Goal: Find specific page/section

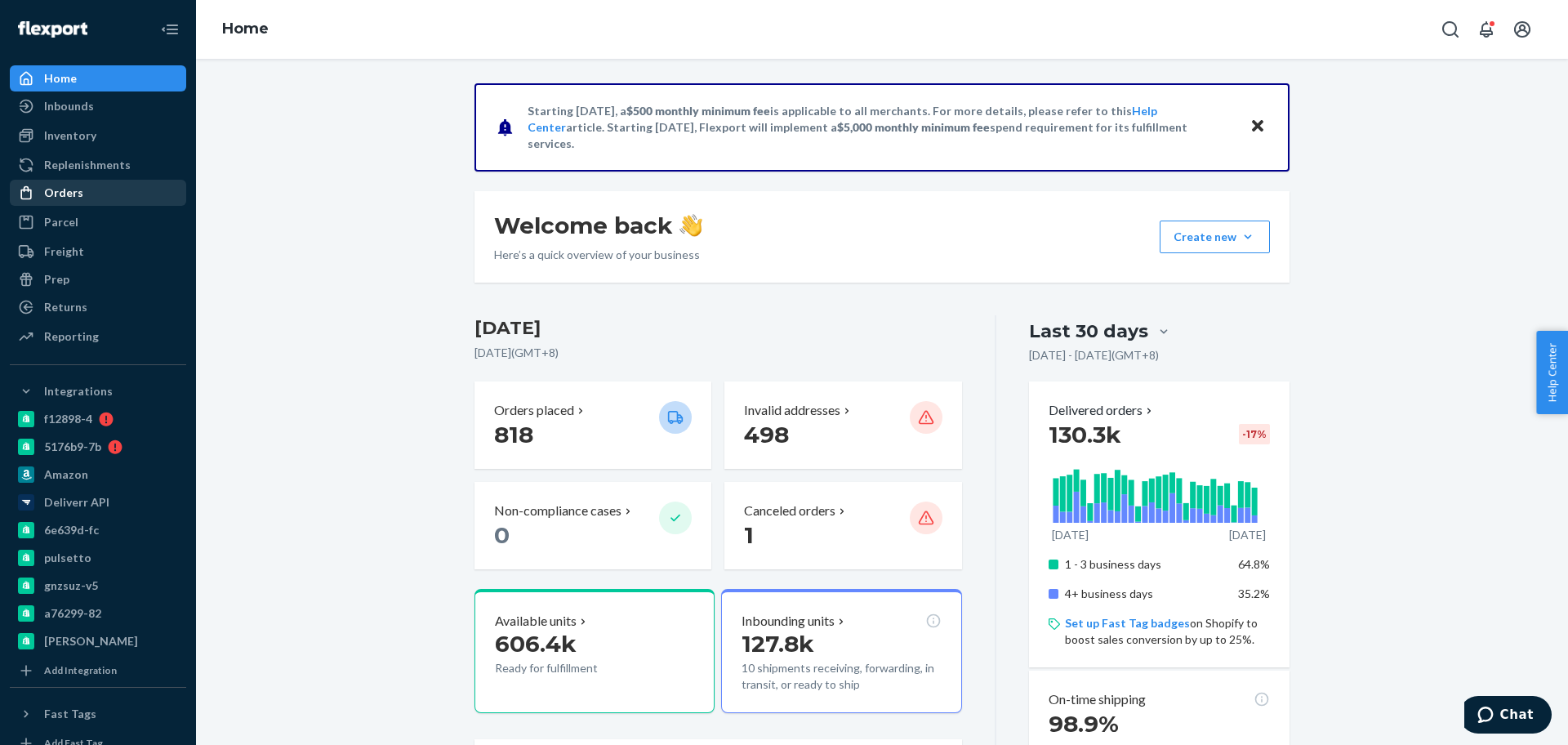
click at [62, 195] on div "Orders" at bounding box center [64, 192] width 39 height 17
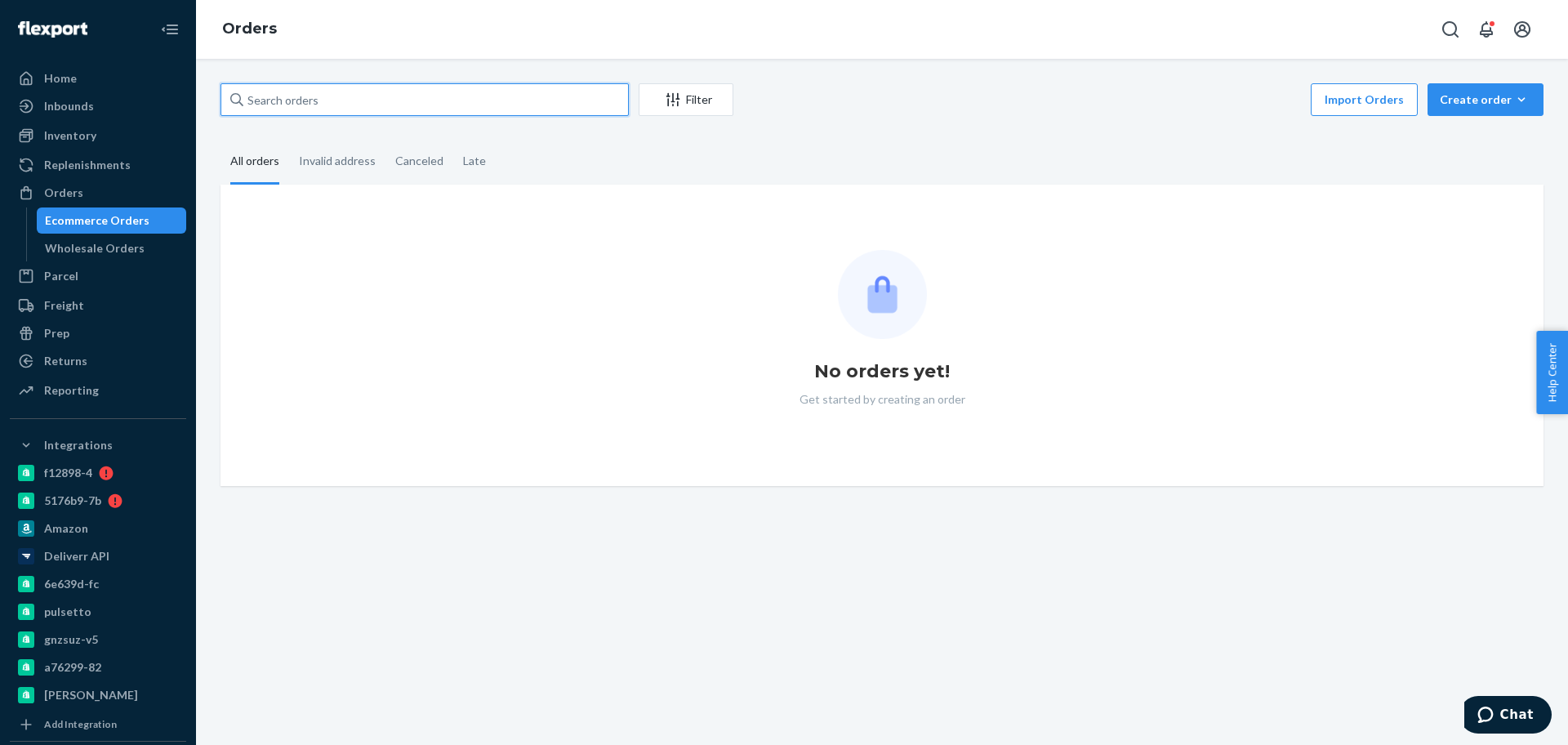
click at [346, 104] on input "text" at bounding box center [424, 99] width 409 height 32
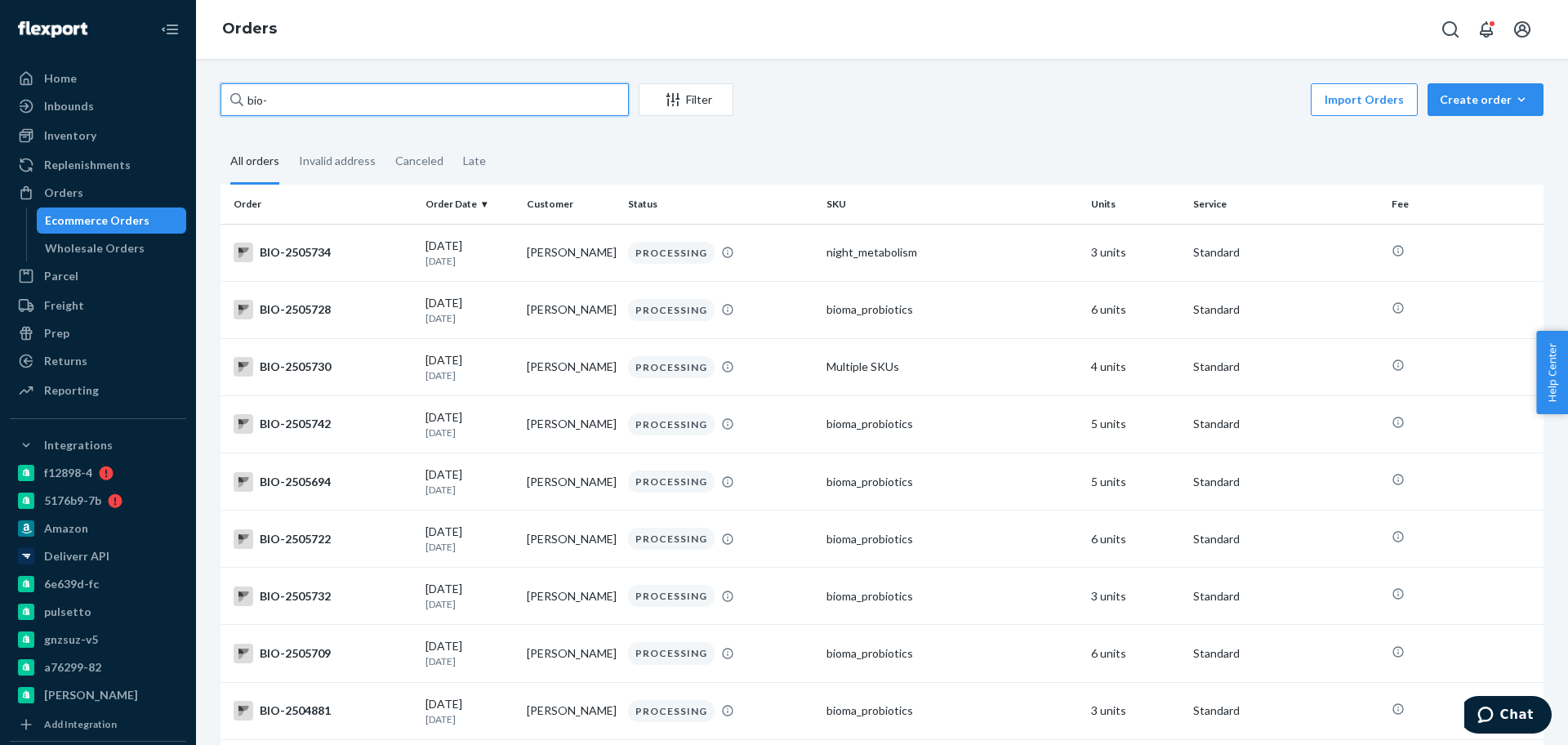
type input "bio-"
